Goal: Information Seeking & Learning: Learn about a topic

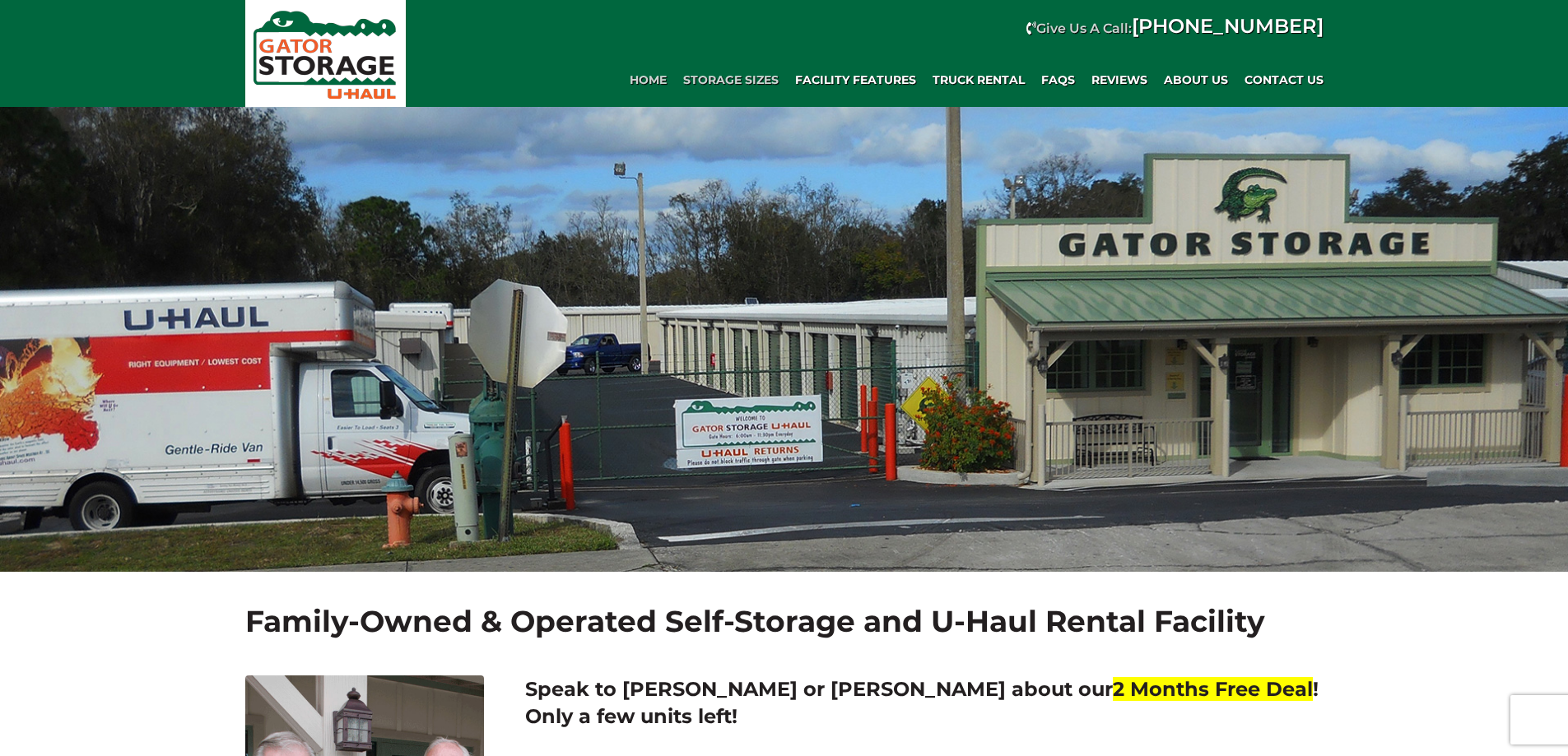
click at [726, 81] on span "Storage Sizes" at bounding box center [731, 81] width 95 height 14
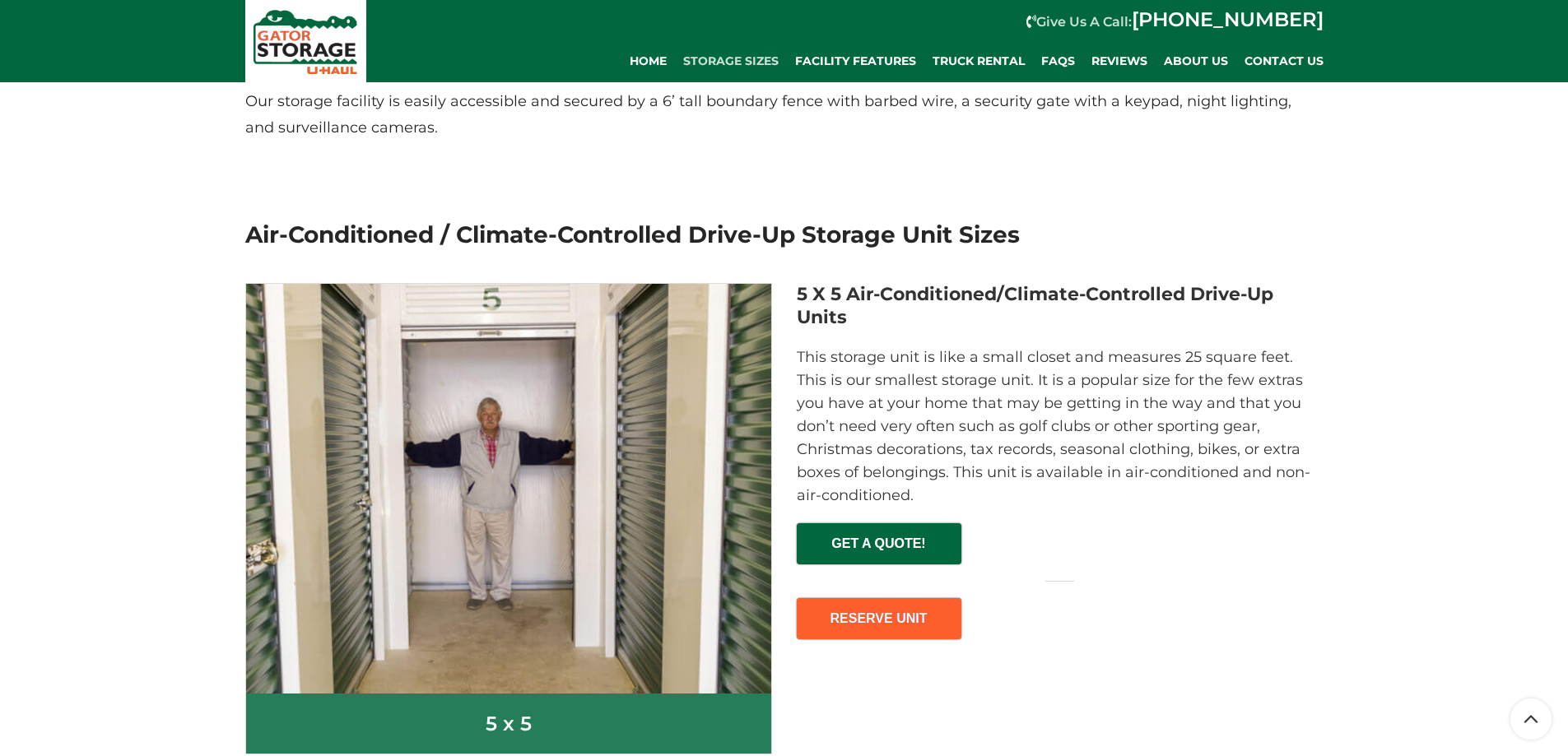
scroll to position [494, 0]
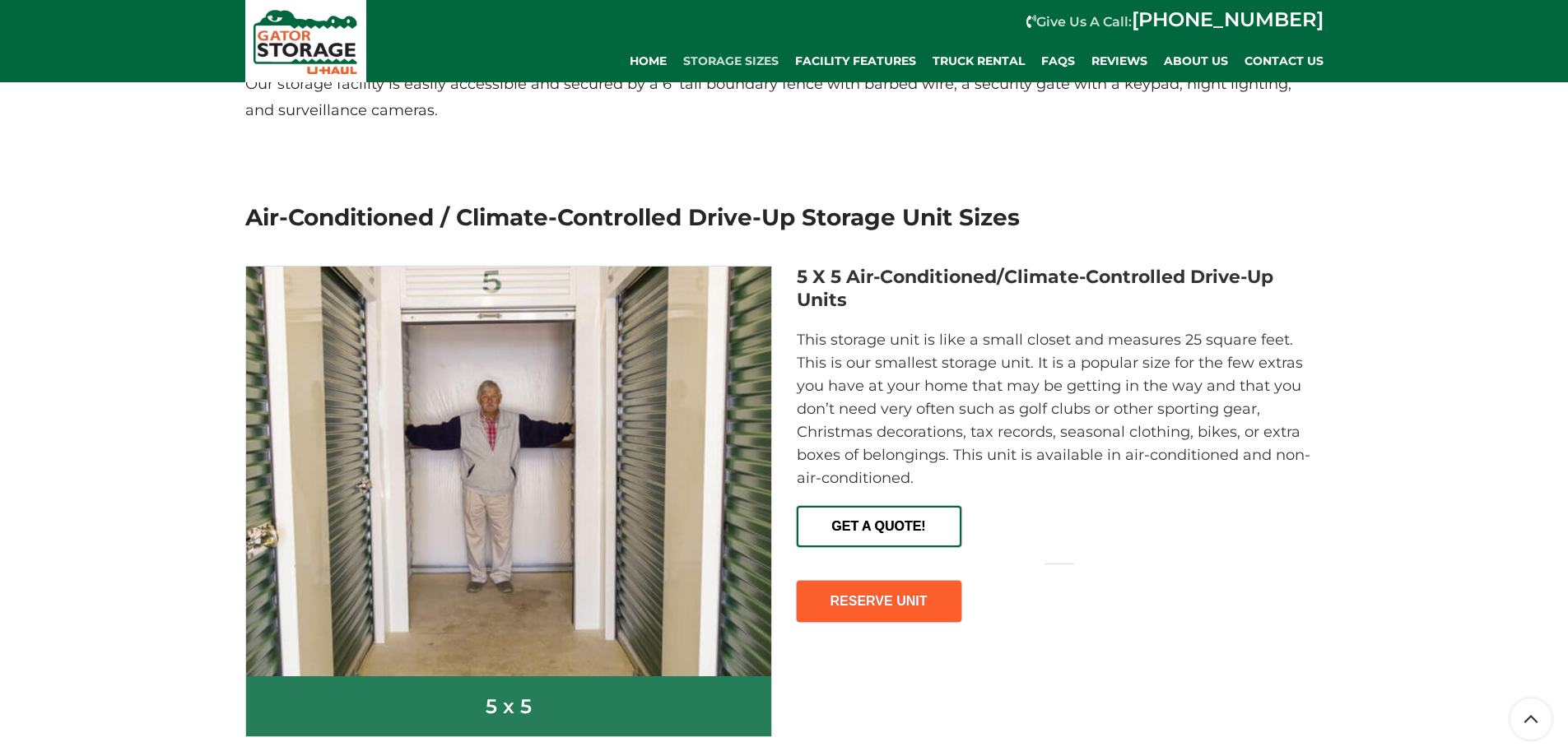
click at [857, 520] on span "GET A QUOTE!" at bounding box center [879, 520] width 161 height 25
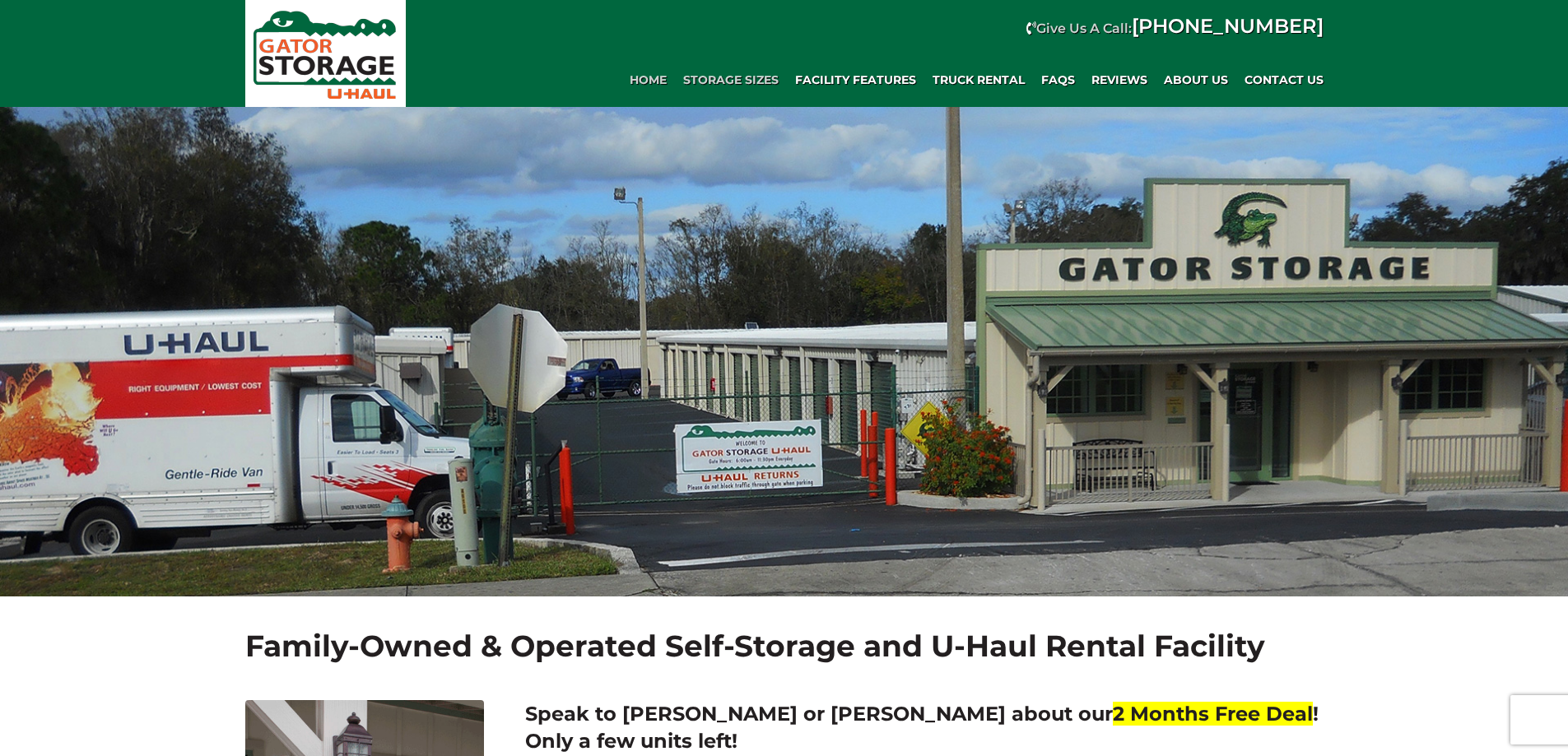
click at [731, 84] on span "Storage Sizes" at bounding box center [731, 81] width 95 height 14
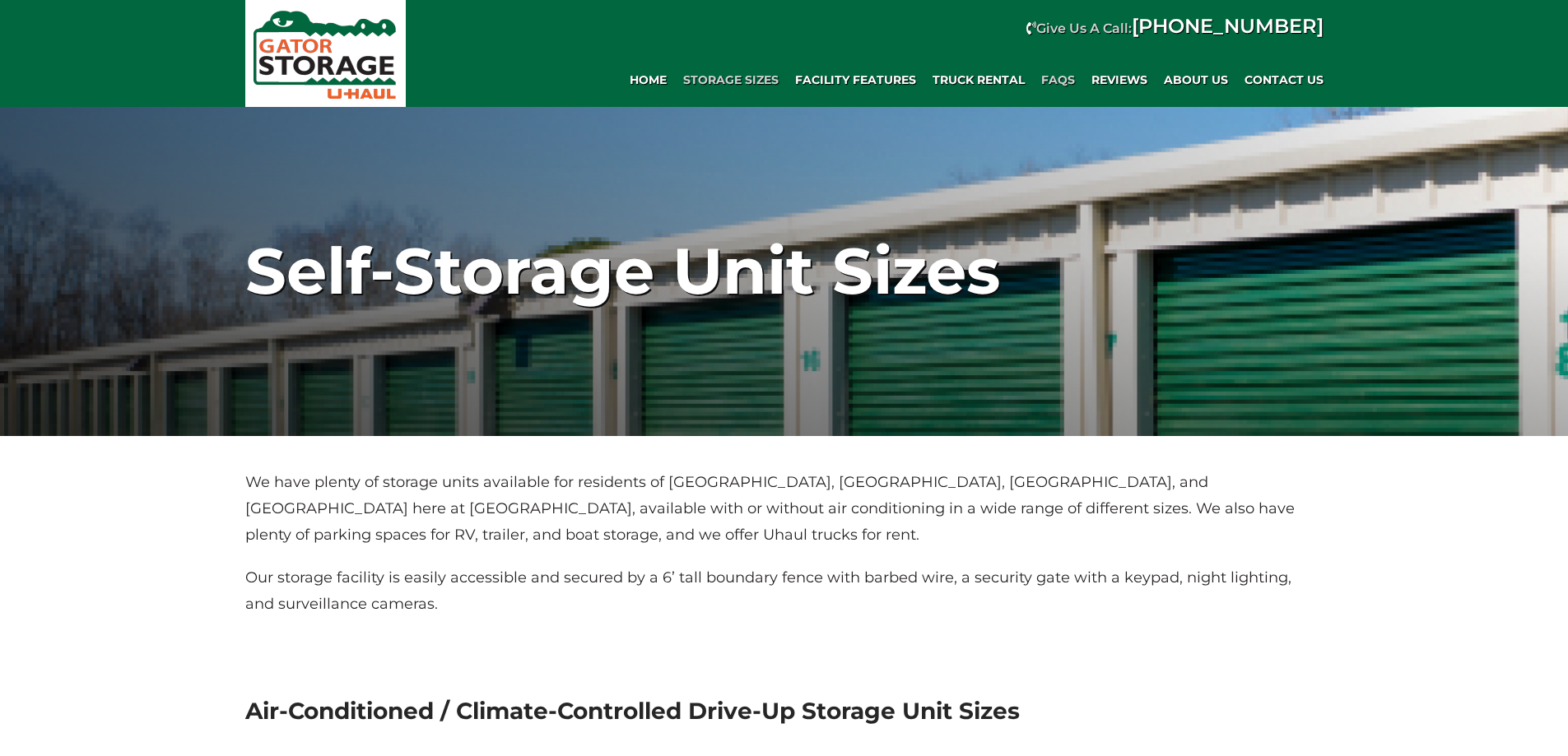
click at [1053, 85] on span "FAQs" at bounding box center [1057, 81] width 34 height 14
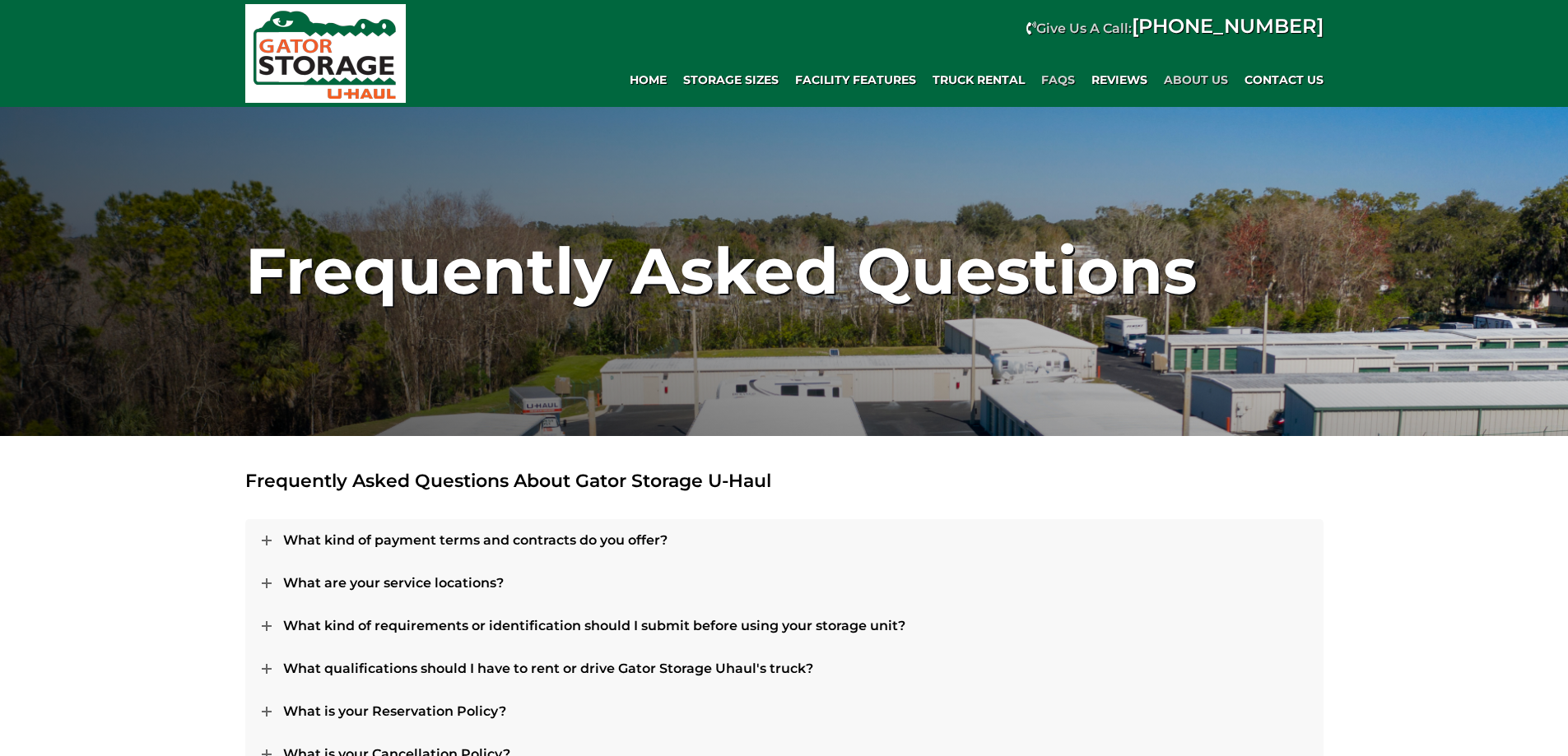
click at [1182, 79] on span "About Us" at bounding box center [1196, 81] width 64 height 14
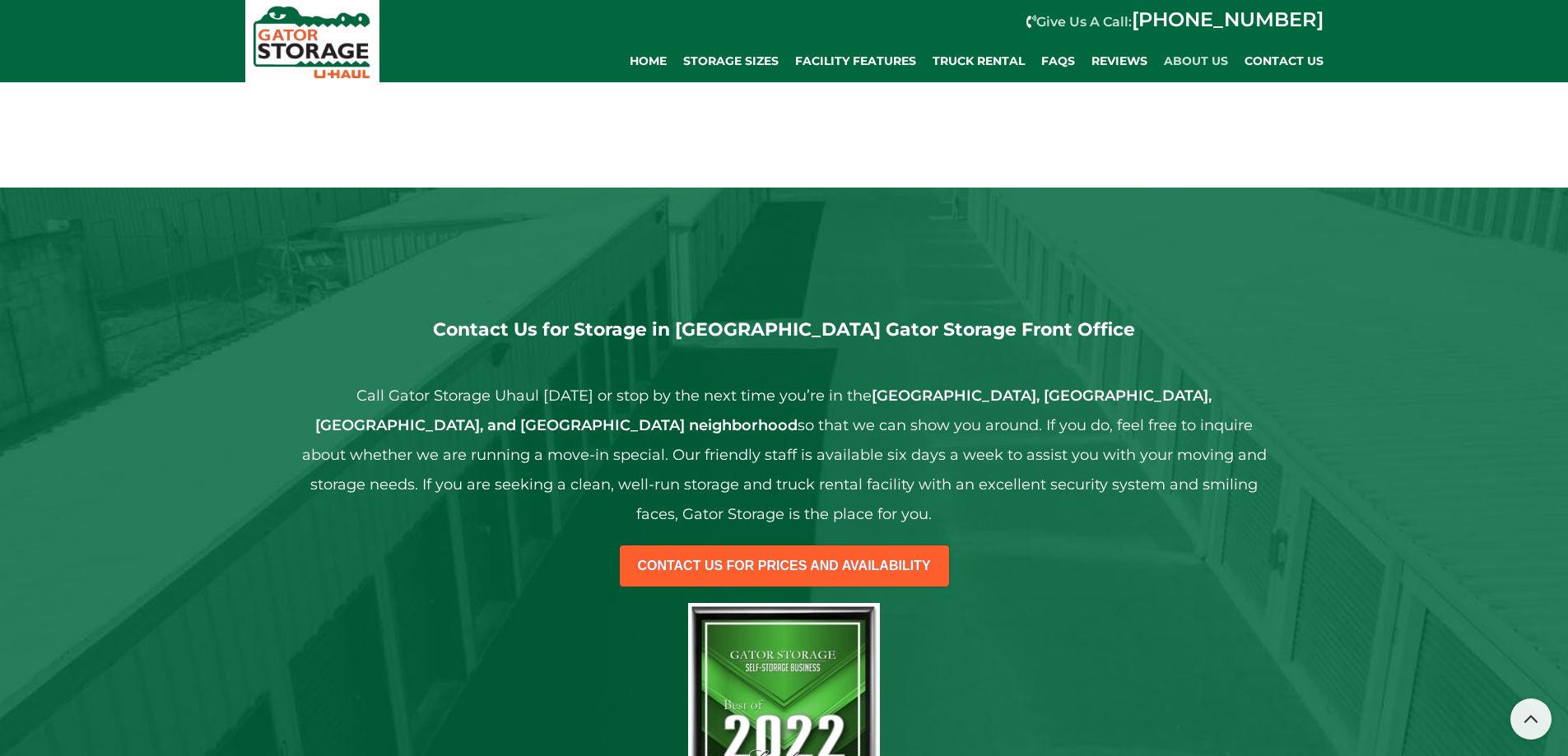
scroll to position [895, 0]
